Goal: Use online tool/utility: Utilize a website feature to perform a specific function

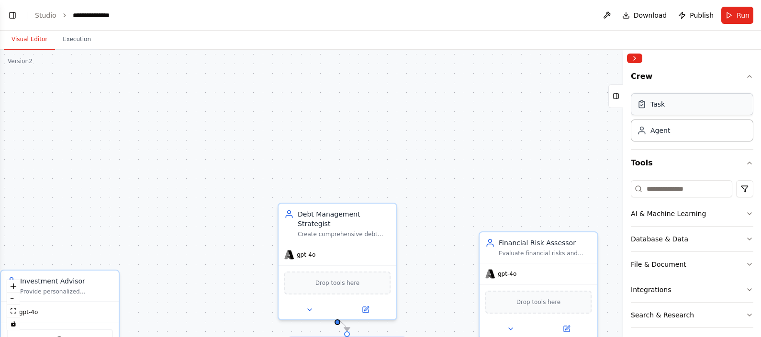
scroll to position [438, 0]
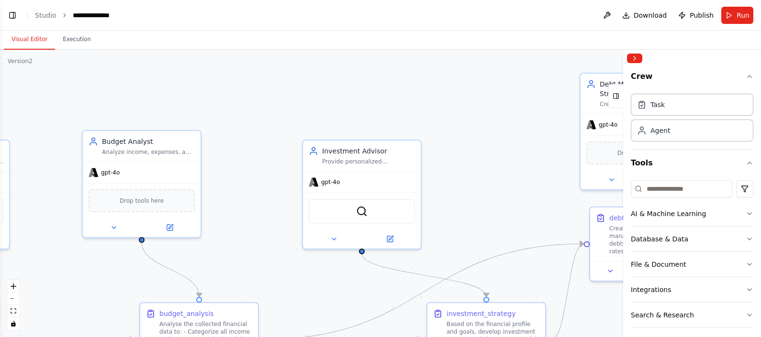
drag, startPoint x: 224, startPoint y: 229, endPoint x: 555, endPoint y: 103, distance: 354.1
click at [555, 103] on div ".deletable-edge-delete-btn { width: 20px; height: 20px; border: 0px solid #ffff…" at bounding box center [380, 194] width 761 height 288
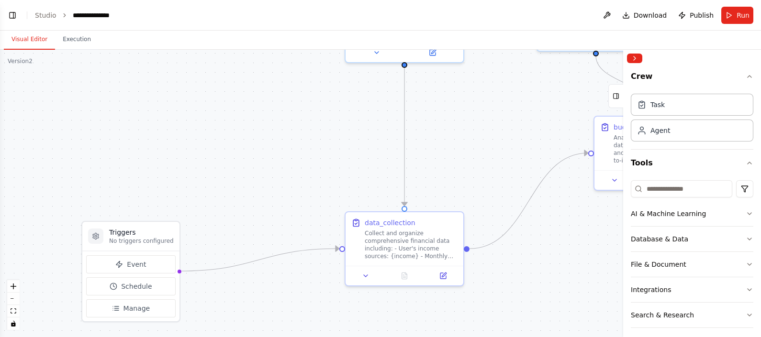
drag, startPoint x: 78, startPoint y: 249, endPoint x: 503, endPoint y: 58, distance: 466.2
click at [503, 58] on div ".deletable-edge-delete-btn { width: 20px; height: 20px; border: 0px solid #ffff…" at bounding box center [380, 194] width 761 height 288
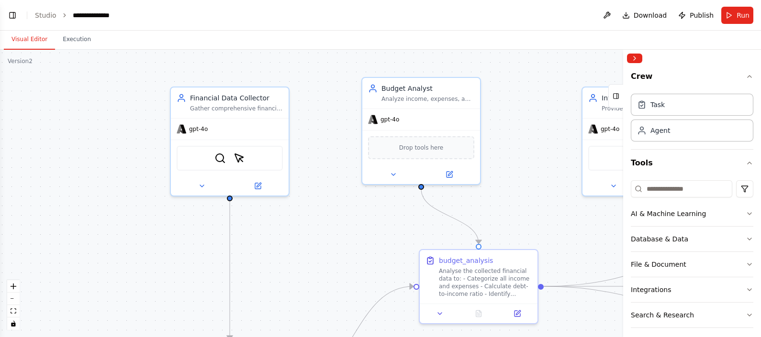
drag, startPoint x: 240, startPoint y: 184, endPoint x: 66, endPoint y: 317, distance: 219.5
click at [66, 317] on div ".deletable-edge-delete-btn { width: 20px; height: 20px; border: 0px solid #ffff…" at bounding box center [380, 194] width 761 height 288
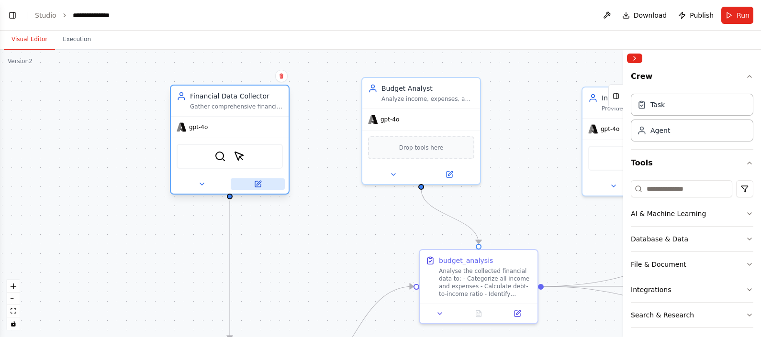
click at [260, 183] on icon at bounding box center [258, 184] width 6 height 6
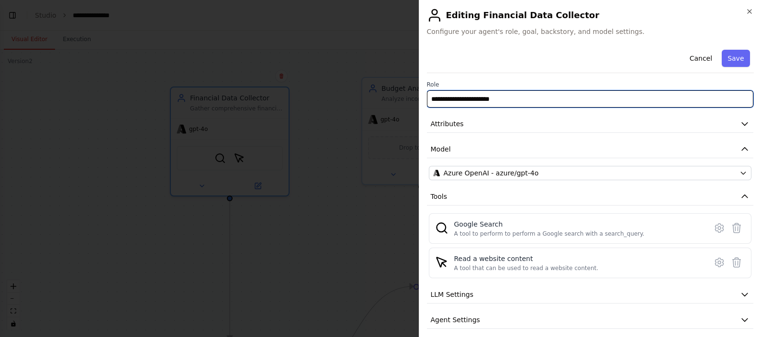
drag, startPoint x: 508, startPoint y: 96, endPoint x: 427, endPoint y: 101, distance: 81.1
click at [427, 101] on input "**********" at bounding box center [590, 98] width 327 height 17
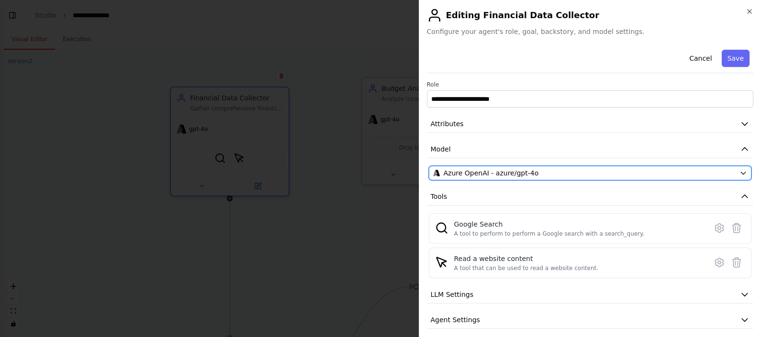
click at [740, 170] on icon "button" at bounding box center [744, 173] width 8 height 8
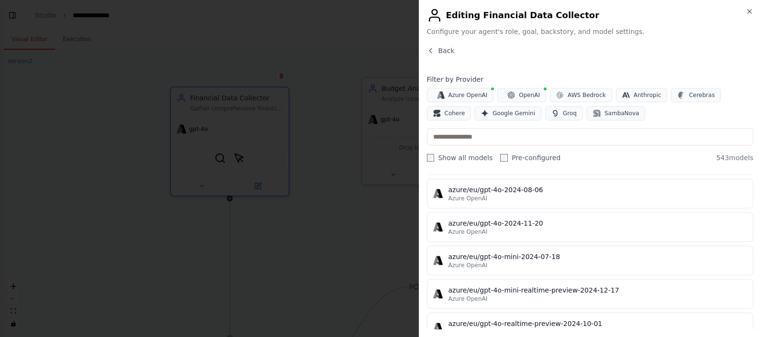
scroll to position [127, 0]
click at [437, 51] on button "Back" at bounding box center [441, 51] width 28 height 10
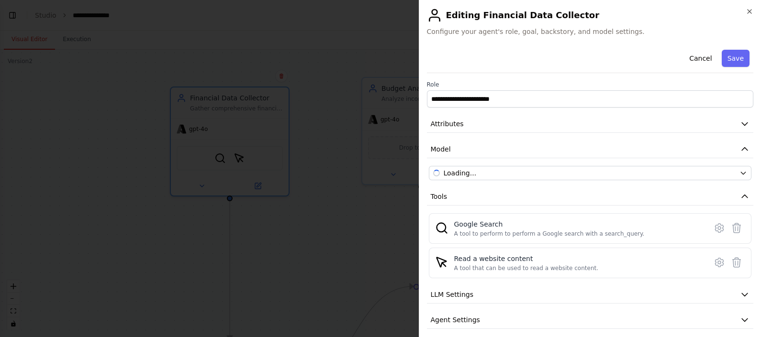
scroll to position [31, 0]
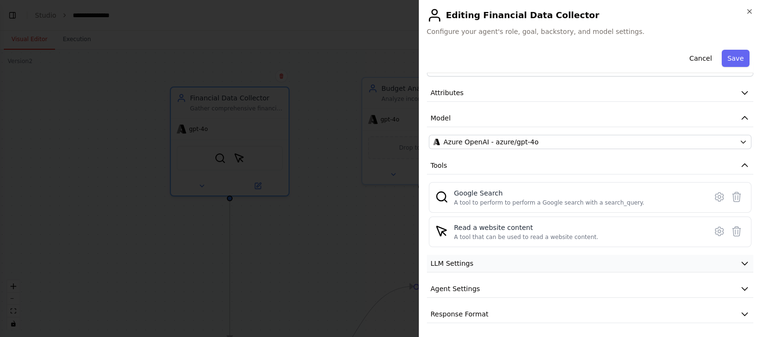
click at [486, 270] on button "LLM Settings" at bounding box center [590, 264] width 327 height 18
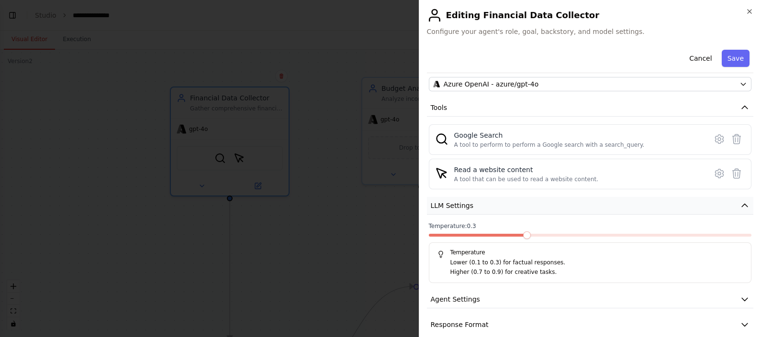
scroll to position [99, 0]
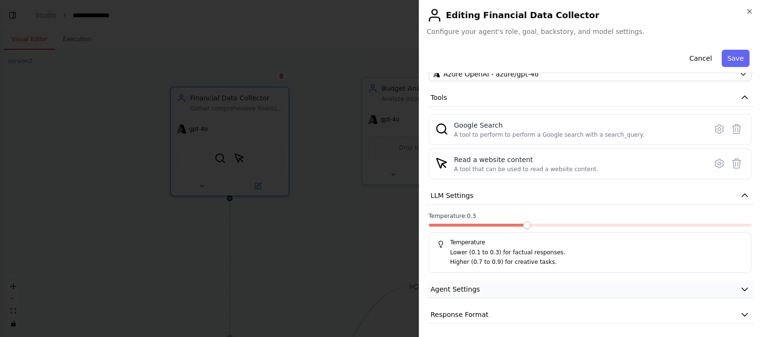
click at [483, 287] on button "Agent Settings" at bounding box center [590, 290] width 327 height 18
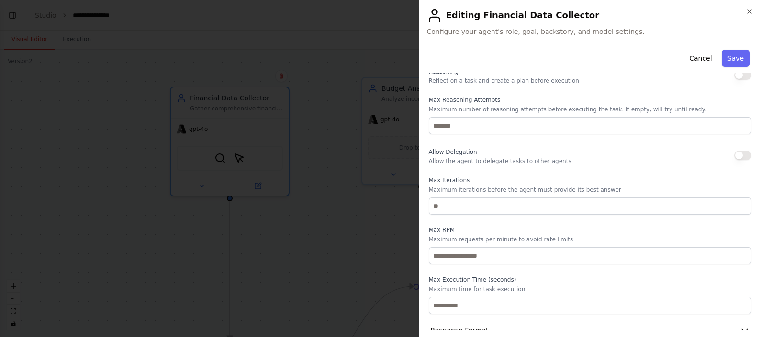
scroll to position [356, 0]
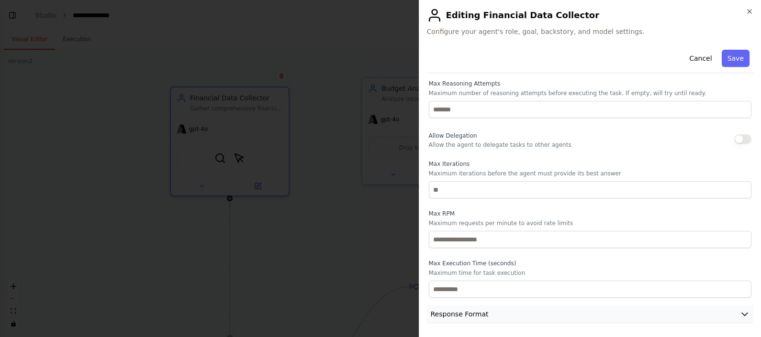
click at [488, 313] on button "Response Format" at bounding box center [590, 315] width 327 height 18
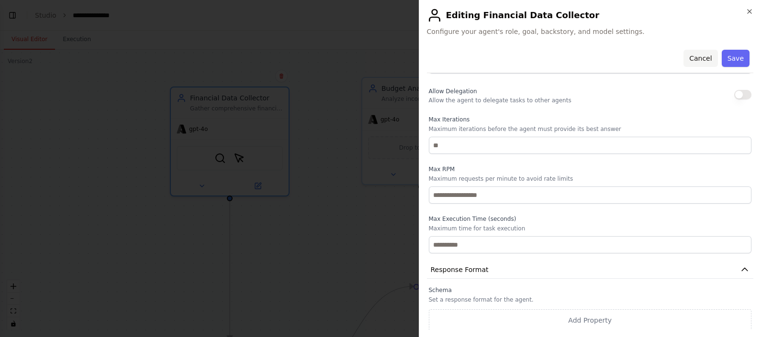
click at [694, 60] on button "Cancel" at bounding box center [701, 58] width 34 height 17
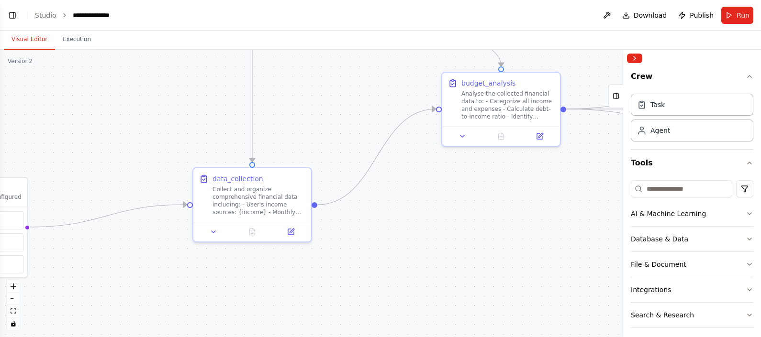
drag, startPoint x: 304, startPoint y: 233, endPoint x: 326, endPoint y: 55, distance: 179.0
click at [326, 55] on div ".deletable-edge-delete-btn { width: 20px; height: 20px; border: 0px solid #ffff…" at bounding box center [380, 194] width 761 height 288
click at [287, 231] on icon at bounding box center [291, 230] width 8 height 8
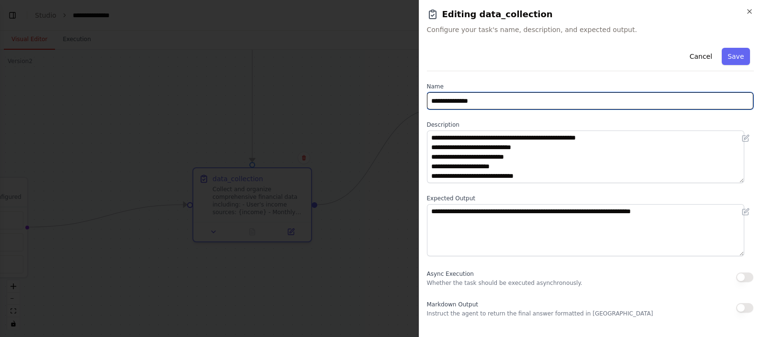
drag, startPoint x: 488, startPoint y: 103, endPoint x: 400, endPoint y: 101, distance: 88.6
click at [400, 101] on body "Hello! I'm the CrewAI assistant. What kind of automation do you want to build? …" at bounding box center [380, 168] width 761 height 337
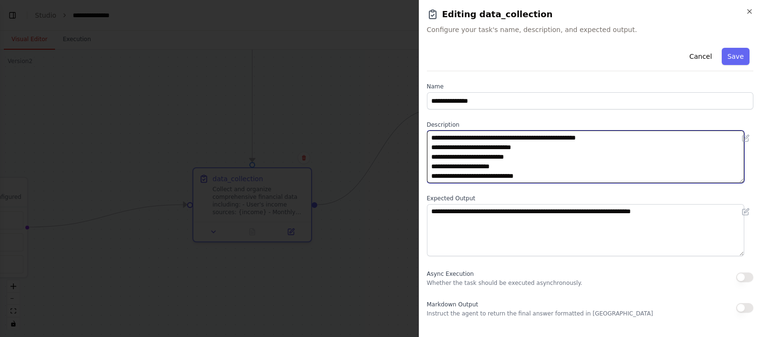
drag, startPoint x: 539, startPoint y: 170, endPoint x: 429, endPoint y: 138, distance: 114.5
click at [429, 138] on textarea "**********" at bounding box center [586, 157] width 318 height 53
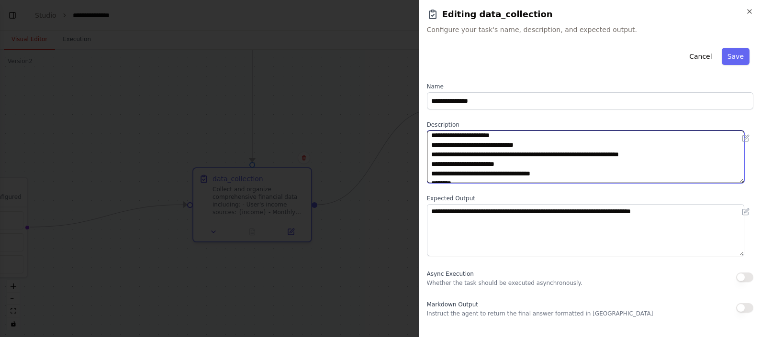
scroll to position [57, 0]
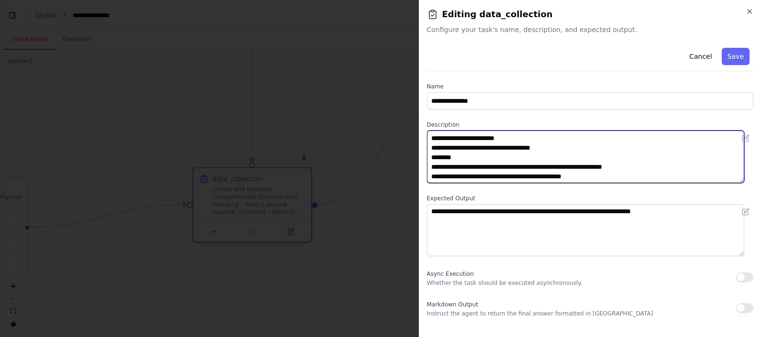
drag, startPoint x: 429, startPoint y: 138, endPoint x: 591, endPoint y: 180, distance: 167.4
click at [591, 180] on textarea "**********" at bounding box center [586, 157] width 318 height 53
click at [613, 146] on textarea "**********" at bounding box center [586, 157] width 318 height 53
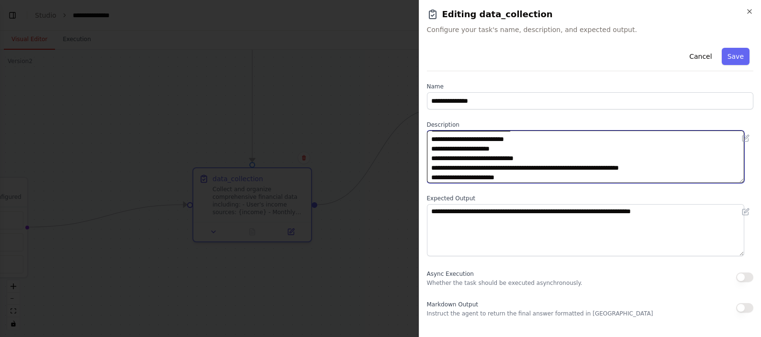
scroll to position [0, 0]
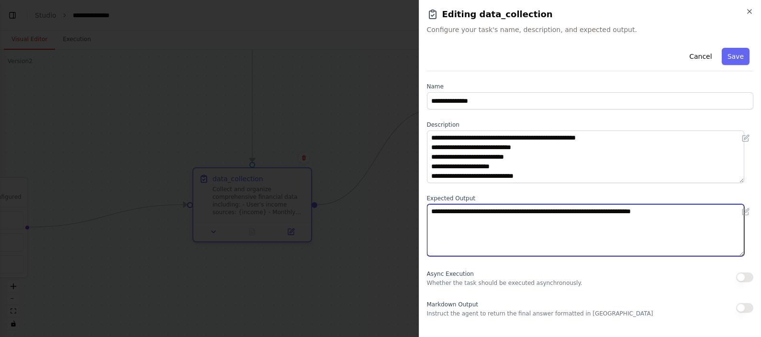
click at [495, 224] on textarea "**********" at bounding box center [586, 230] width 318 height 53
drag, startPoint x: 495, startPoint y: 224, endPoint x: 425, endPoint y: 224, distance: 70.8
click at [425, 224] on div "**********" at bounding box center [590, 168] width 343 height 337
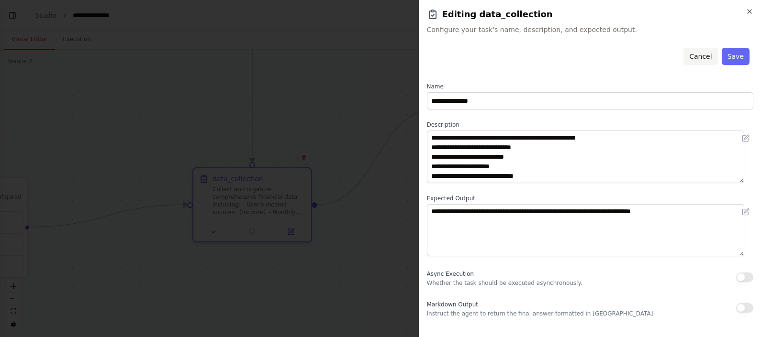
click at [698, 56] on button "Cancel" at bounding box center [701, 56] width 34 height 17
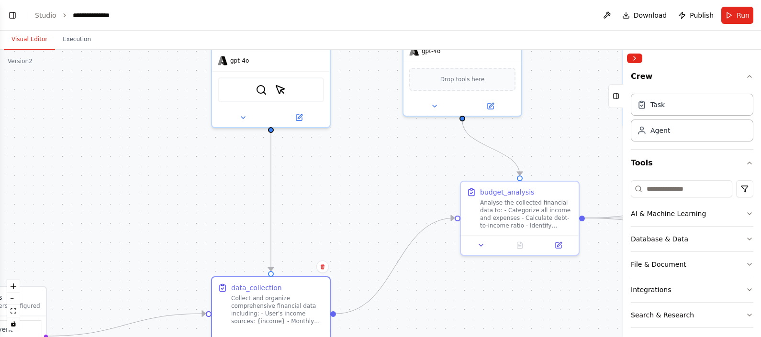
drag, startPoint x: 341, startPoint y: 108, endPoint x: 359, endPoint y: 217, distance: 110.7
click at [359, 217] on div ".deletable-edge-delete-btn { width: 20px; height: 20px; border: 0px solid #ffff…" at bounding box center [380, 194] width 761 height 288
drag, startPoint x: 204, startPoint y: 169, endPoint x: 199, endPoint y: 206, distance: 36.8
click at [199, 206] on div ".deletable-edge-delete-btn { width: 20px; height: 20px; border: 0px solid #ffff…" at bounding box center [380, 194] width 761 height 288
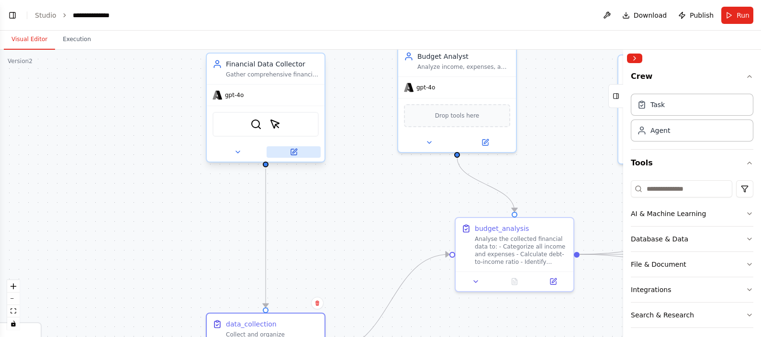
click at [295, 153] on icon at bounding box center [294, 152] width 6 height 6
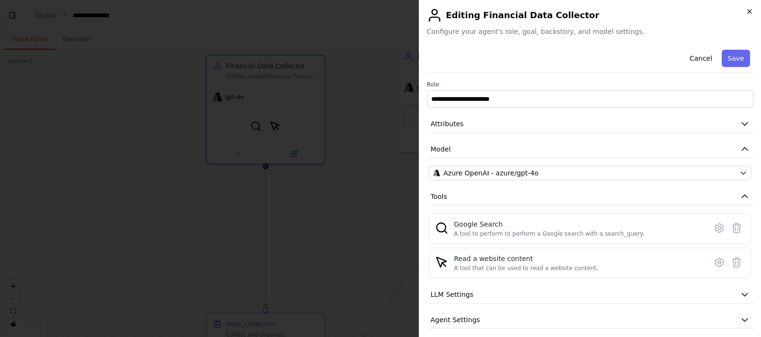
click at [751, 12] on icon "button" at bounding box center [750, 12] width 8 height 8
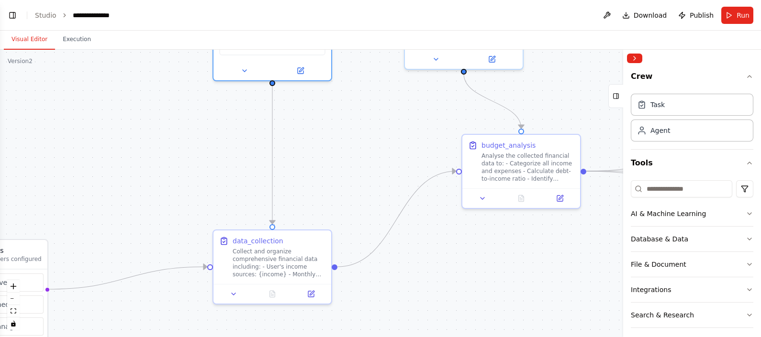
drag, startPoint x: 346, startPoint y: 216, endPoint x: 352, endPoint y: 112, distance: 104.5
click at [352, 112] on div ".deletable-edge-delete-btn { width: 20px; height: 20px; border: 0px solid #ffff…" at bounding box center [380, 194] width 761 height 288
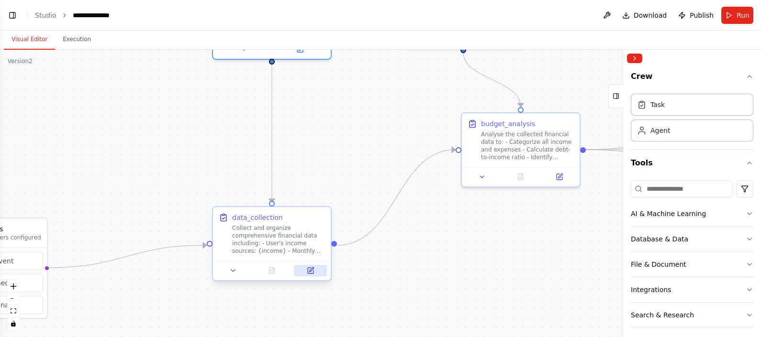
click at [312, 270] on icon at bounding box center [311, 270] width 4 height 4
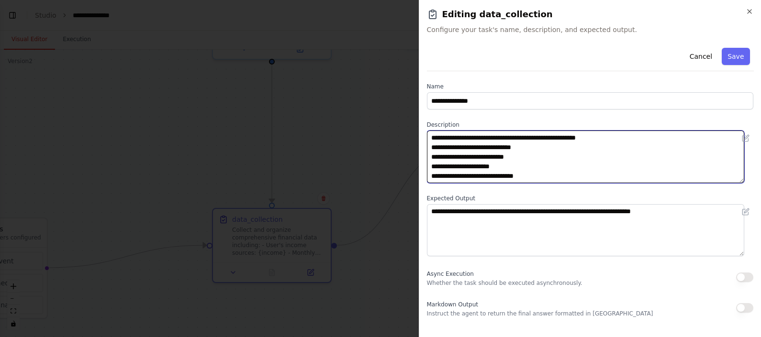
click at [514, 147] on textarea "**********" at bounding box center [586, 157] width 318 height 53
click at [508, 158] on textarea "**********" at bounding box center [586, 157] width 318 height 53
drag, startPoint x: 508, startPoint y: 158, endPoint x: 488, endPoint y: 166, distance: 21.3
click at [488, 166] on textarea "**********" at bounding box center [586, 157] width 318 height 53
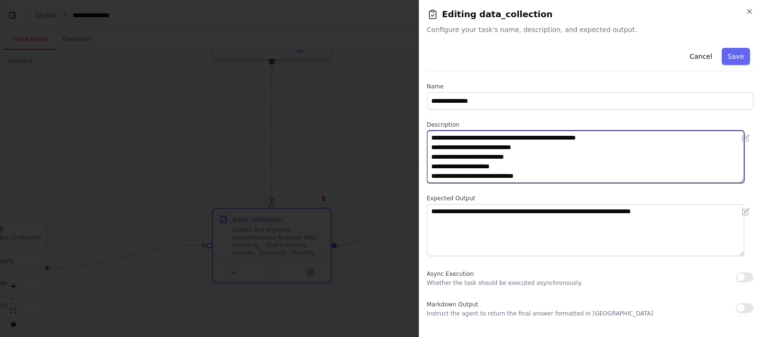
click at [488, 166] on textarea "**********" at bounding box center [586, 157] width 318 height 53
click at [504, 166] on textarea "**********" at bounding box center [586, 157] width 318 height 53
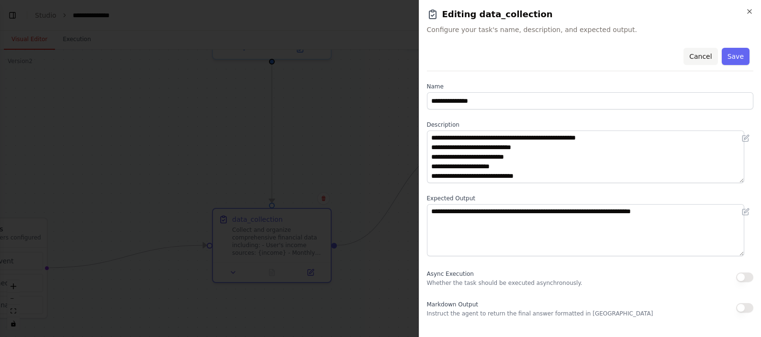
click at [697, 60] on button "Cancel" at bounding box center [701, 56] width 34 height 17
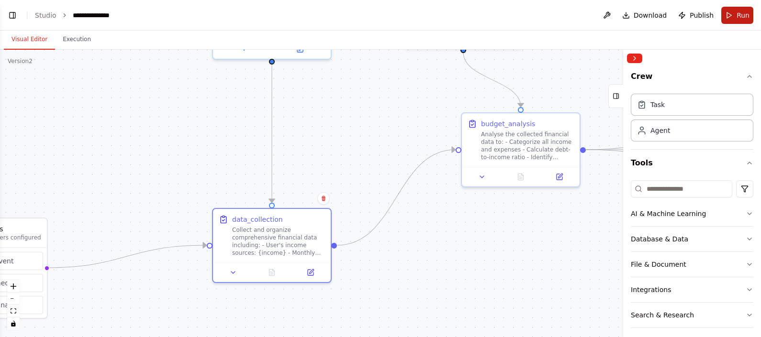
click at [739, 13] on span "Run" at bounding box center [743, 16] width 13 height 10
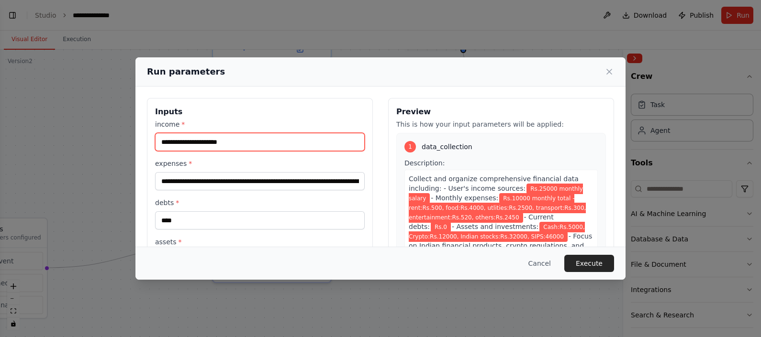
drag, startPoint x: 244, startPoint y: 141, endPoint x: 148, endPoint y: 141, distance: 95.7
click at [148, 141] on div "**********" at bounding box center [260, 227] width 226 height 258
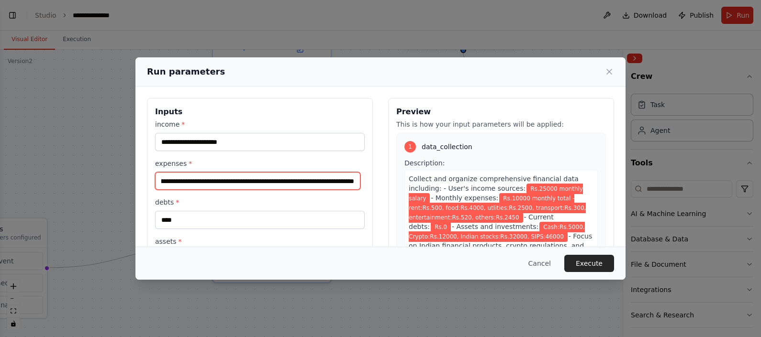
scroll to position [0, 165]
drag, startPoint x: 160, startPoint y: 182, endPoint x: 361, endPoint y: 183, distance: 201.5
click at [361, 183] on div "**********" at bounding box center [260, 227] width 226 height 258
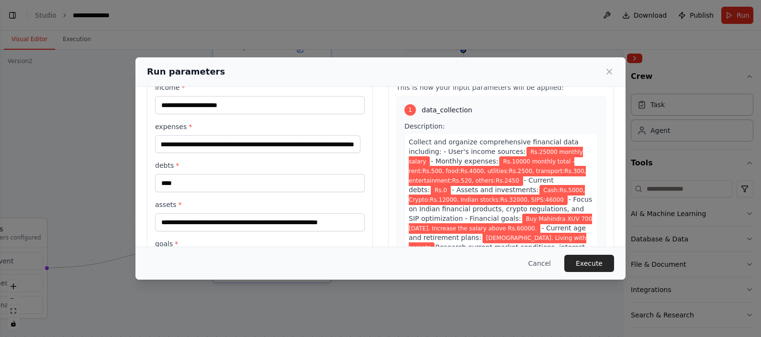
scroll to position [0, 0]
click at [615, 74] on div "Run parameters" at bounding box center [380, 71] width 490 height 29
click at [609, 73] on icon at bounding box center [610, 72] width 10 height 10
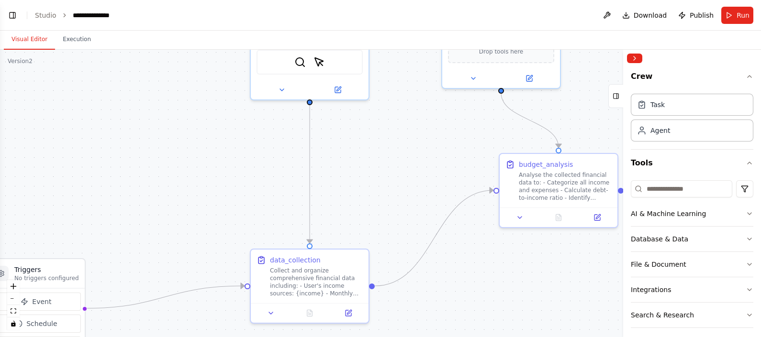
drag, startPoint x: 323, startPoint y: 160, endPoint x: 362, endPoint y: 203, distance: 58.3
click at [362, 203] on div ".deletable-edge-delete-btn { width: 20px; height: 20px; border: 0px solid #ffff…" at bounding box center [380, 194] width 761 height 288
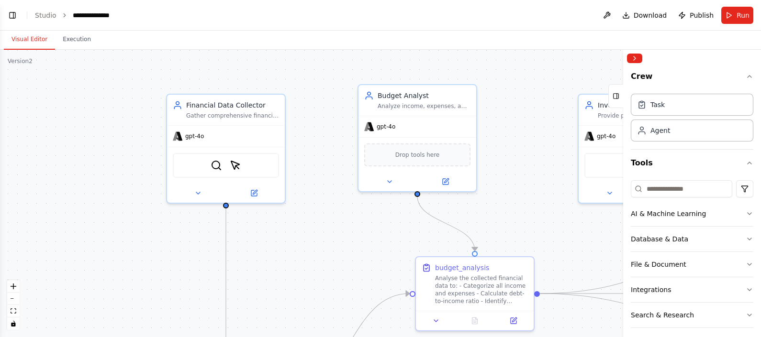
drag, startPoint x: 428, startPoint y: 175, endPoint x: 343, endPoint y: 277, distance: 132.5
click at [343, 277] on div ".deletable-edge-delete-btn { width: 20px; height: 20px; border: 0px solid #ffff…" at bounding box center [380, 194] width 761 height 288
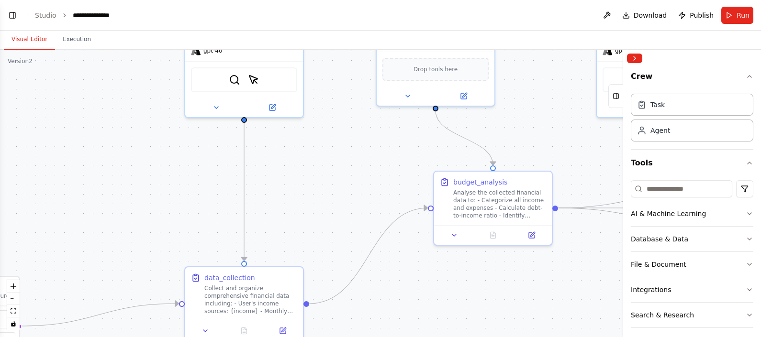
drag, startPoint x: 303, startPoint y: 257, endPoint x: 320, endPoint y: 182, distance: 76.6
click at [320, 182] on div ".deletable-edge-delete-btn { width: 20px; height: 20px; border: 0px solid #ffff…" at bounding box center [380, 194] width 761 height 288
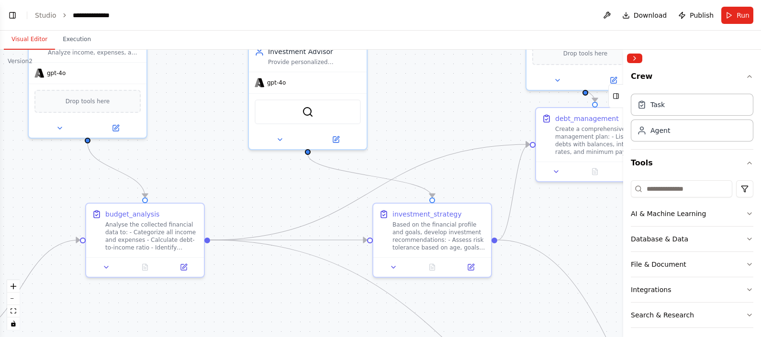
drag, startPoint x: 382, startPoint y: 160, endPoint x: 24, endPoint y: 205, distance: 360.0
click at [24, 205] on div ".deletable-edge-delete-btn { width: 20px; height: 20px; border: 0px solid #ffff…" at bounding box center [380, 194] width 761 height 288
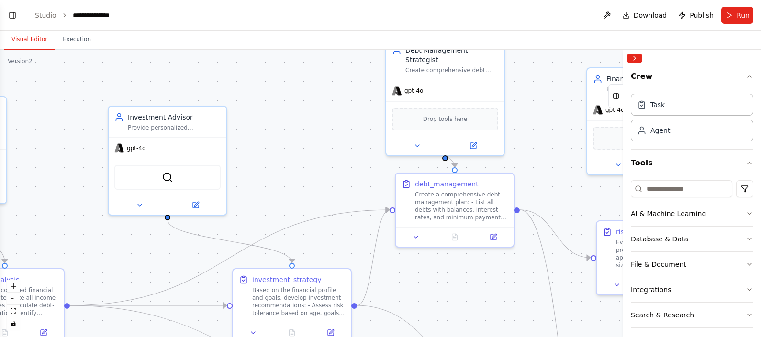
drag, startPoint x: 447, startPoint y: 138, endPoint x: 303, endPoint y: 213, distance: 162.3
click at [303, 213] on div ".deletable-edge-delete-btn { width: 20px; height: 20px; border: 0px solid #ffff…" at bounding box center [380, 194] width 761 height 288
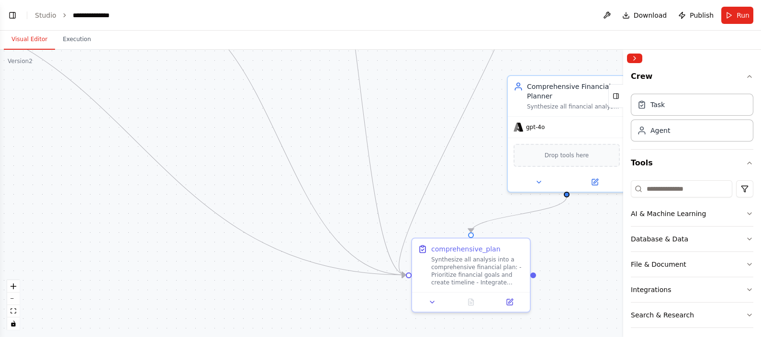
drag, startPoint x: 470, startPoint y: 309, endPoint x: 275, endPoint y: -10, distance: 373.0
click at [275, 0] on html "Hello! I'm the CrewAI assistant. What kind of automation do you want to build? …" at bounding box center [380, 168] width 761 height 337
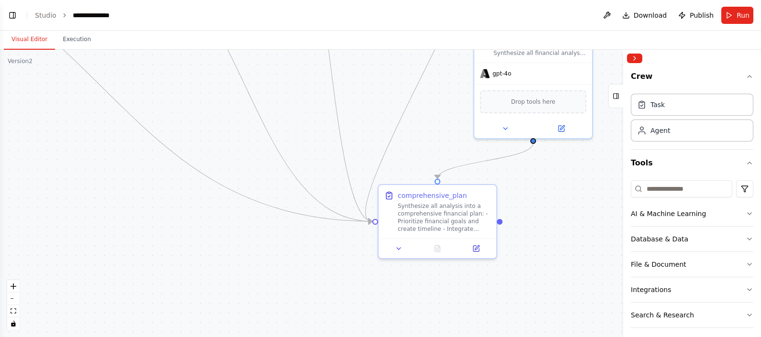
drag, startPoint x: 460, startPoint y: 193, endPoint x: 415, endPoint y: 142, distance: 68.2
click at [415, 142] on div ".deletable-edge-delete-btn { width: 20px; height: 20px; border: 0px solid #ffff…" at bounding box center [380, 194] width 761 height 288
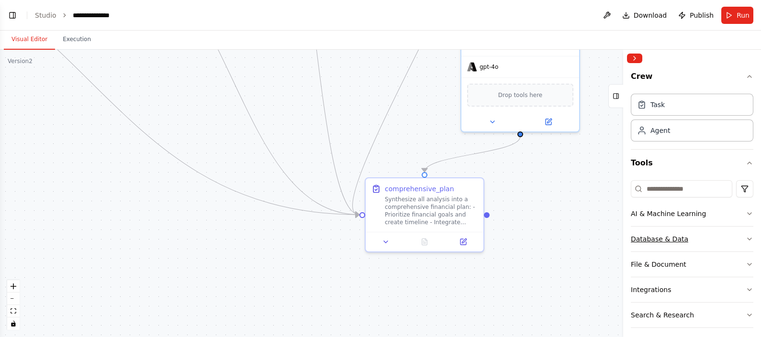
scroll to position [56, 0]
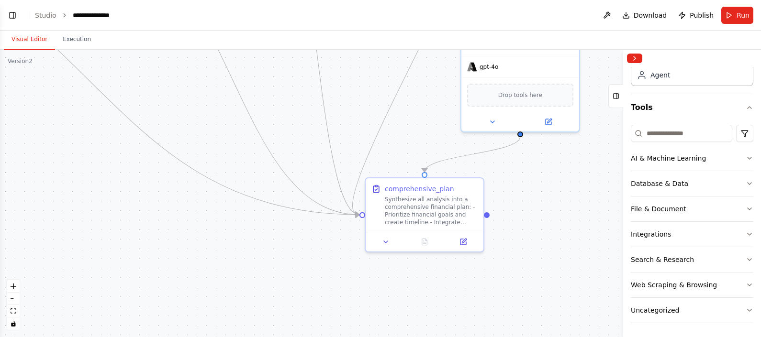
click at [746, 283] on icon "button" at bounding box center [750, 285] width 8 height 8
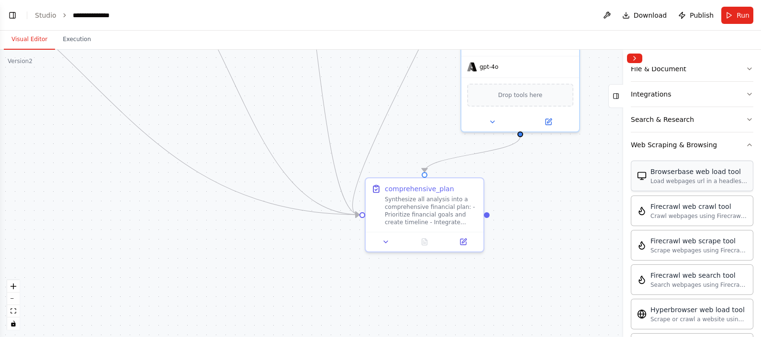
scroll to position [194, 0]
click at [746, 144] on icon "button" at bounding box center [750, 147] width 8 height 8
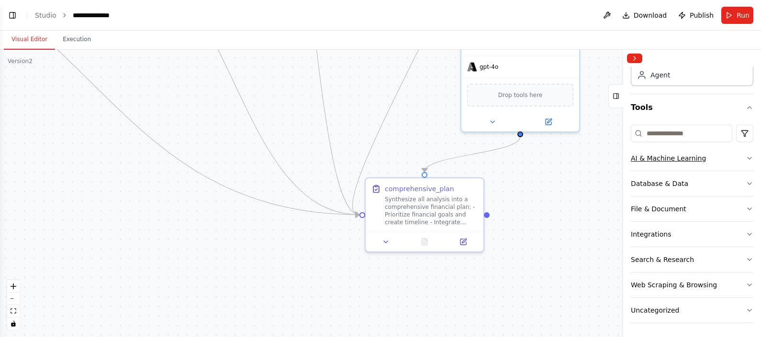
click at [741, 153] on button "AI & Machine Learning" at bounding box center [692, 158] width 123 height 25
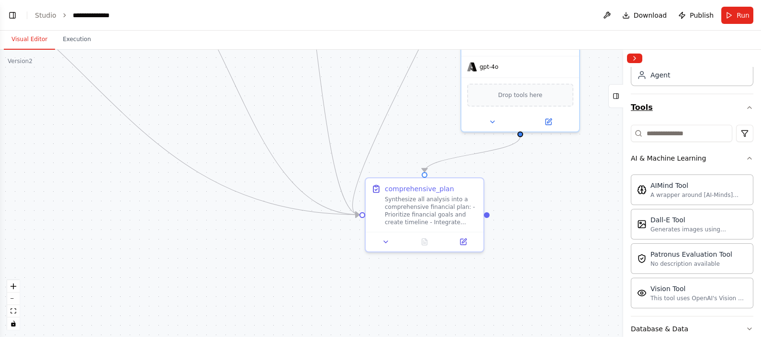
click at [746, 108] on icon "button" at bounding box center [750, 108] width 8 height 8
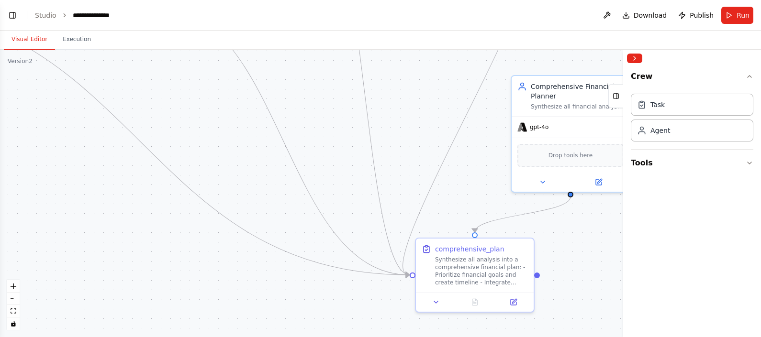
drag, startPoint x: 542, startPoint y: 189, endPoint x: 593, endPoint y: 249, distance: 78.5
click at [593, 249] on div ".deletable-edge-delete-btn { width: 20px; height: 20px; border: 0px solid #ffff…" at bounding box center [380, 194] width 761 height 288
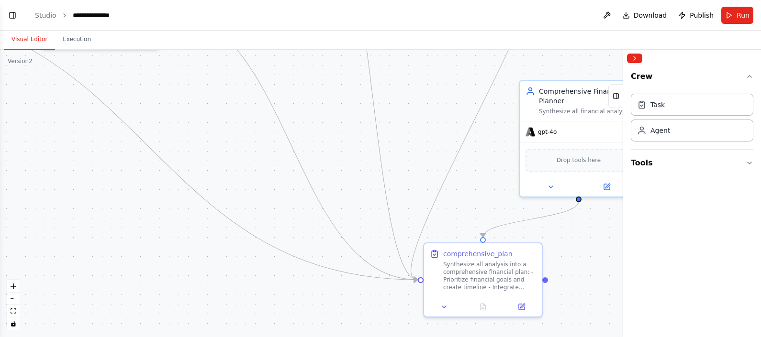
drag, startPoint x: 241, startPoint y: 179, endPoint x: 278, endPoint y: 206, distance: 46.5
click at [278, 206] on div ".deletable-edge-delete-btn { width: 20px; height: 20px; border: 0px solid #ffff…" at bounding box center [380, 194] width 761 height 288
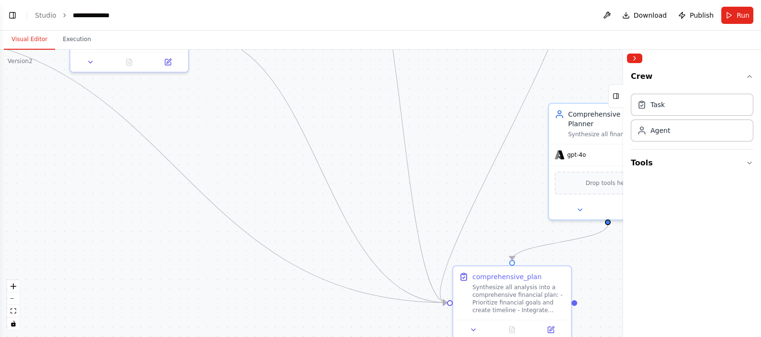
click at [332, 88] on div ".deletable-edge-delete-btn { width: 20px; height: 20px; border: 0px solid #ffff…" at bounding box center [380, 194] width 761 height 288
